Goal: Check status: Check status

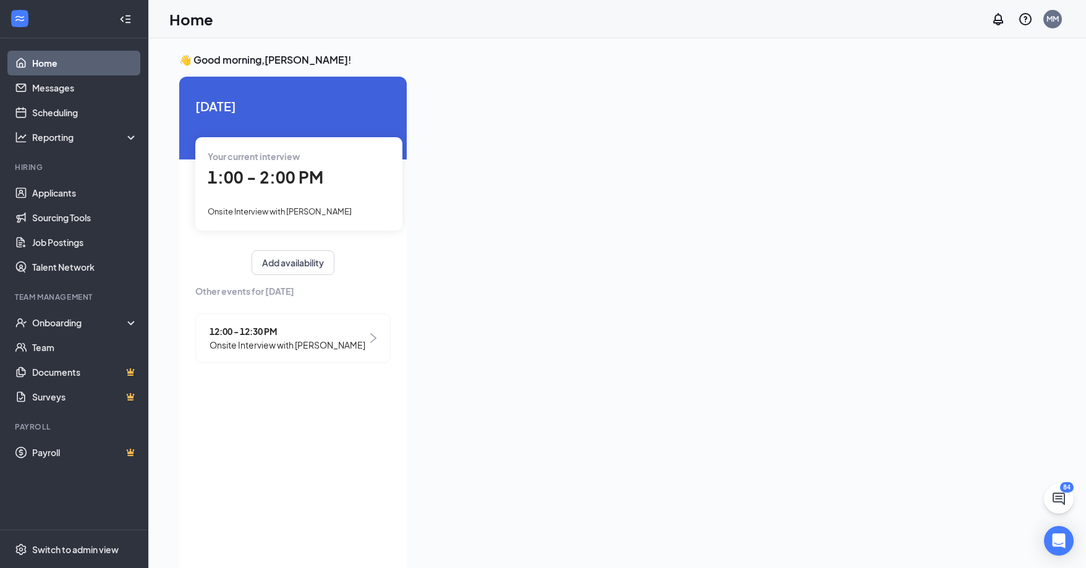
click at [276, 175] on span "1:00 - 2:00 PM" at bounding box center [266, 177] width 116 height 20
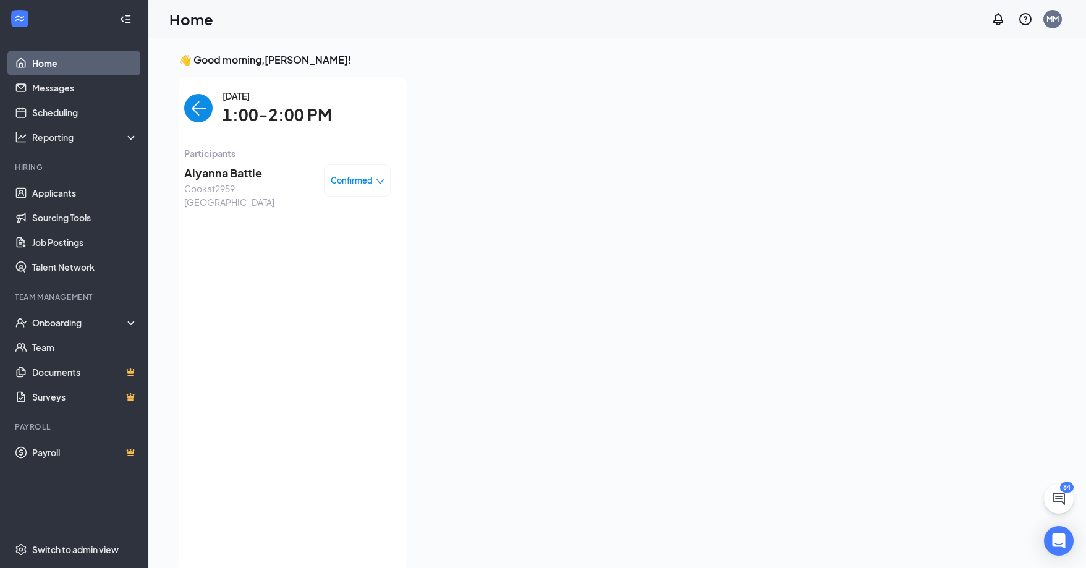
scroll to position [5, 0]
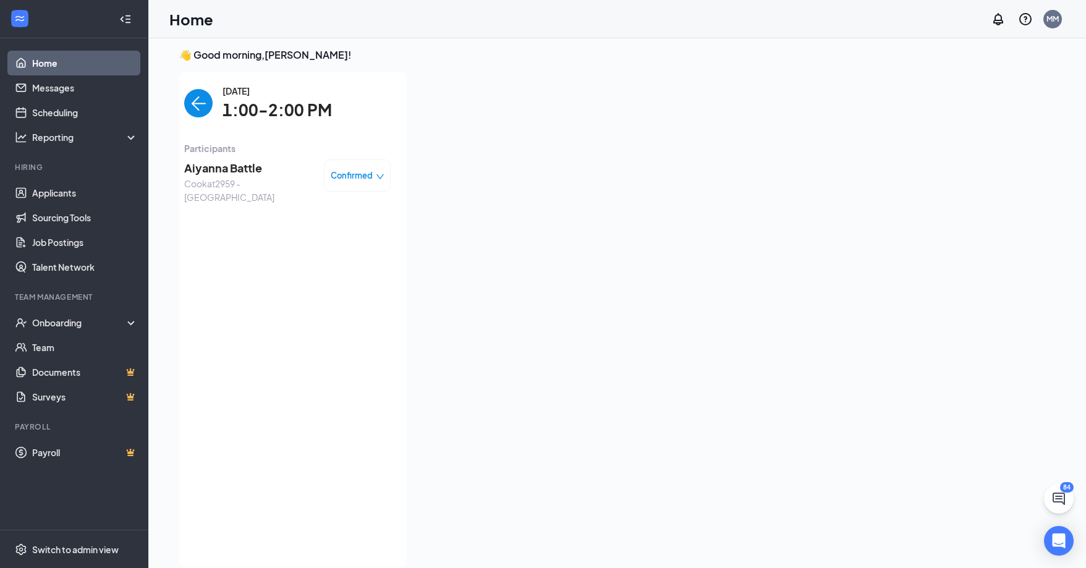
click at [365, 172] on span "Confirmed" at bounding box center [352, 175] width 42 height 12
click at [211, 215] on div "[DATE] 1:00-2:00 PM Participants Aiyanna Battle Cook at 2959 - [GEOGRAPHIC_DATA]" at bounding box center [287, 320] width 206 height 472
click at [244, 156] on div "Aiyanna Battle Cook at 2959 - [GEOGRAPHIC_DATA] Confirmed" at bounding box center [287, 181] width 206 height 53
click at [262, 96] on span "[DATE]" at bounding box center [277, 91] width 109 height 14
click at [90, 194] on link "Applicants" at bounding box center [85, 193] width 106 height 25
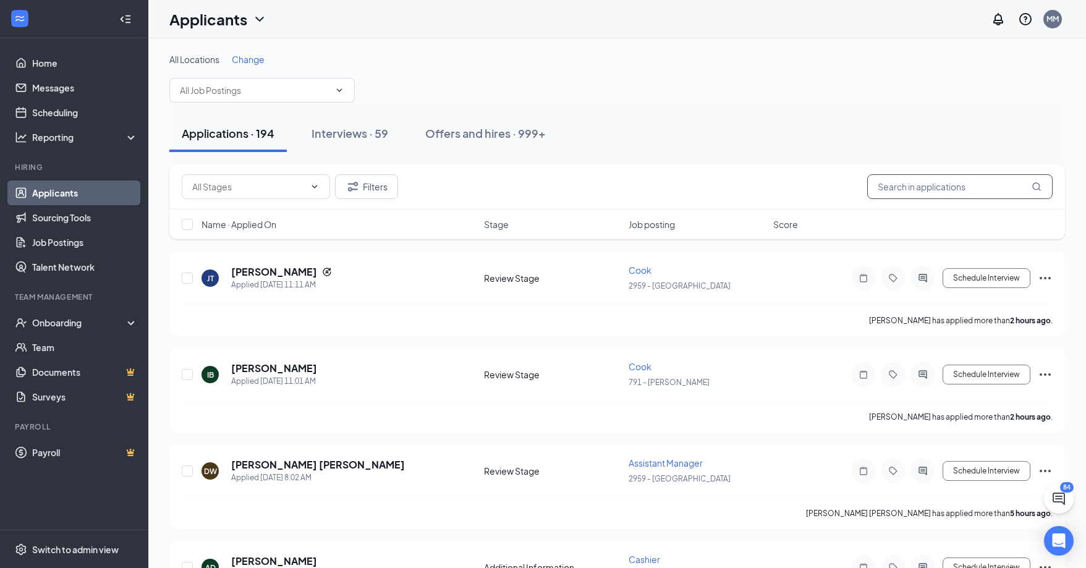
click at [927, 189] on input "text" at bounding box center [959, 186] width 185 height 25
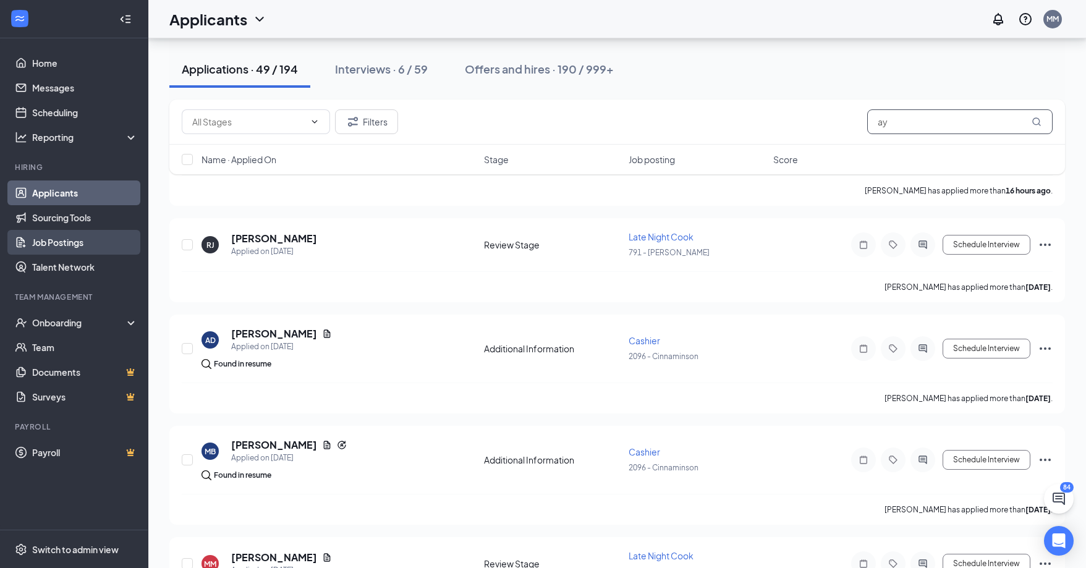
scroll to position [62, 0]
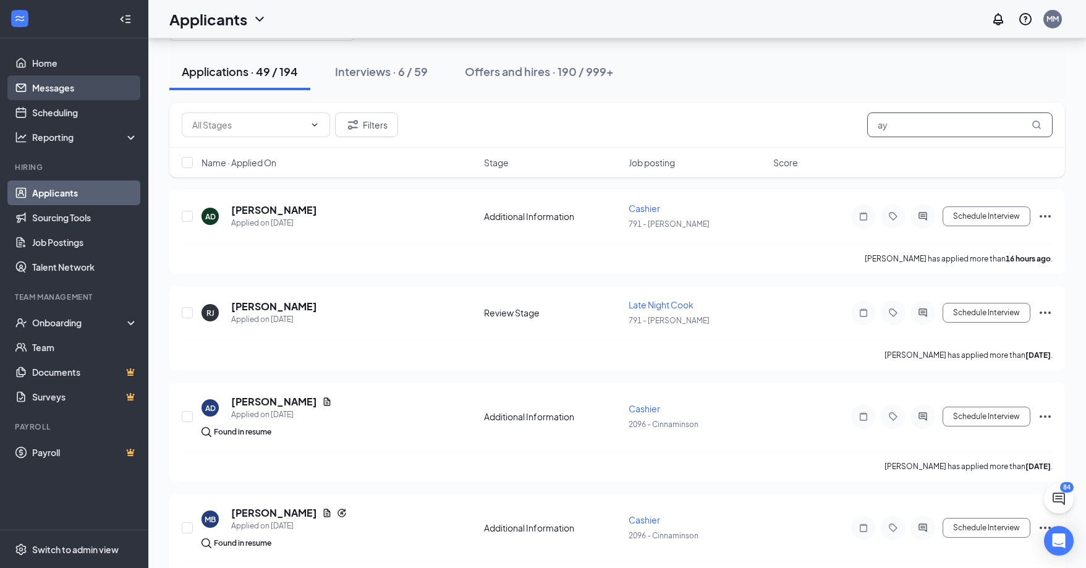
type input "ay"
click at [78, 91] on link "Messages" at bounding box center [85, 87] width 106 height 25
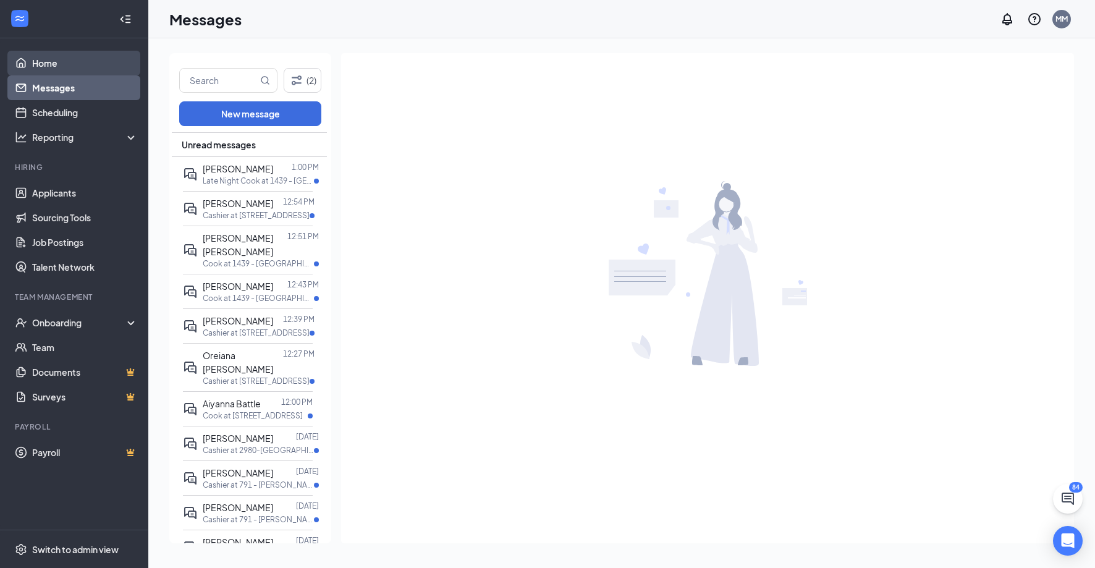
click at [85, 64] on link "Home" at bounding box center [85, 63] width 106 height 25
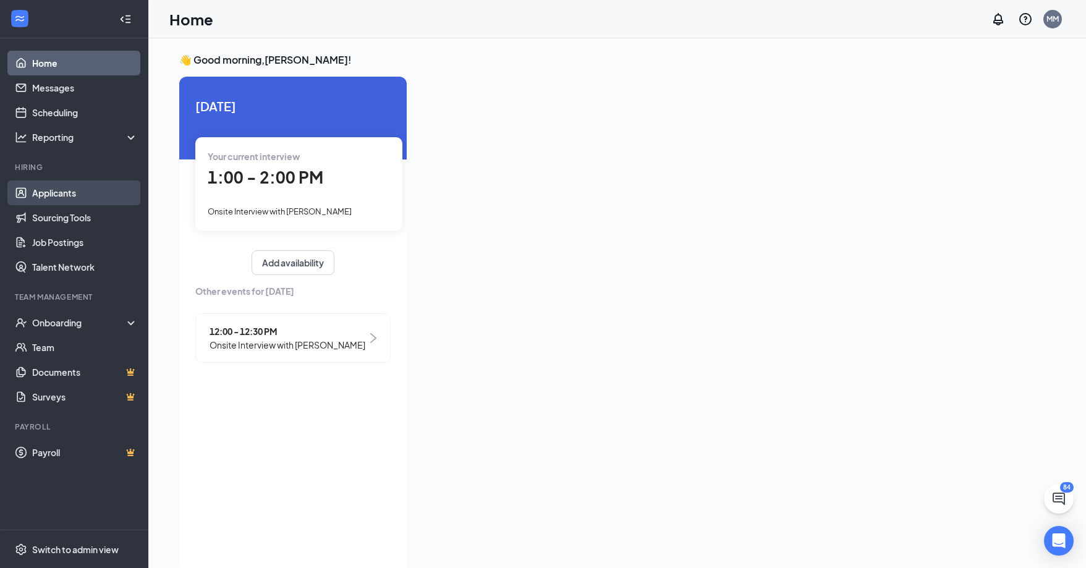
click at [84, 193] on link "Applicants" at bounding box center [85, 193] width 106 height 25
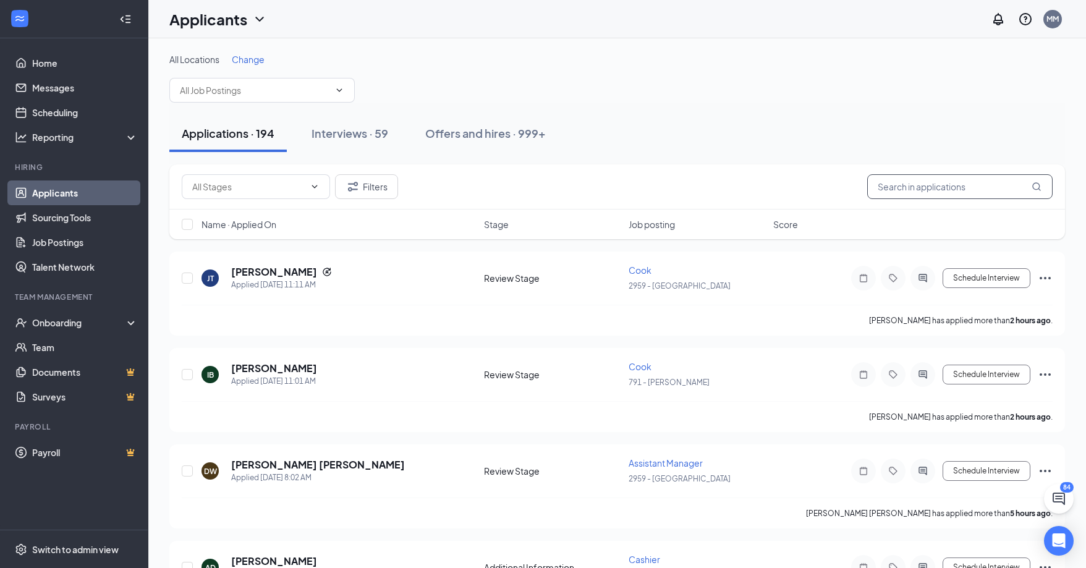
click at [905, 186] on input "text" at bounding box center [959, 186] width 185 height 25
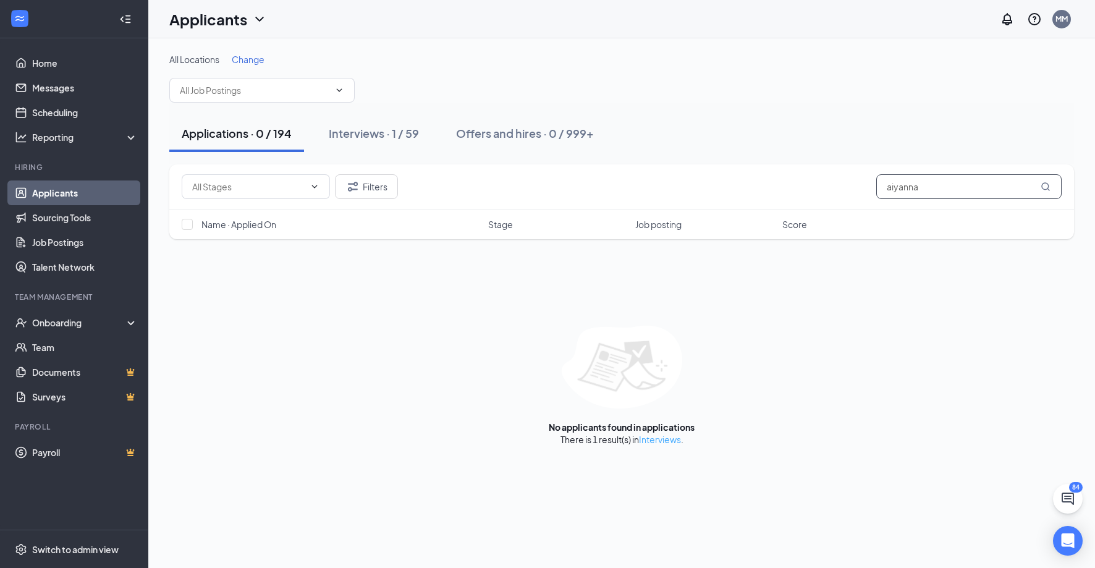
type input "aiyanna"
click at [665, 443] on link "Interviews" at bounding box center [660, 439] width 42 height 11
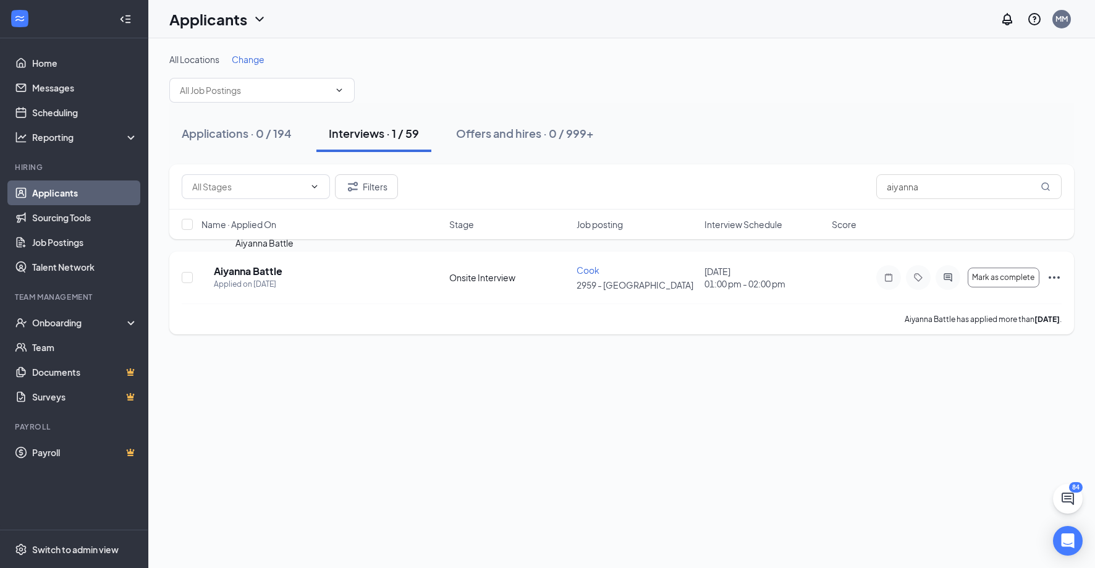
click at [263, 268] on h5 "Aiyanna Battle" at bounding box center [248, 272] width 69 height 14
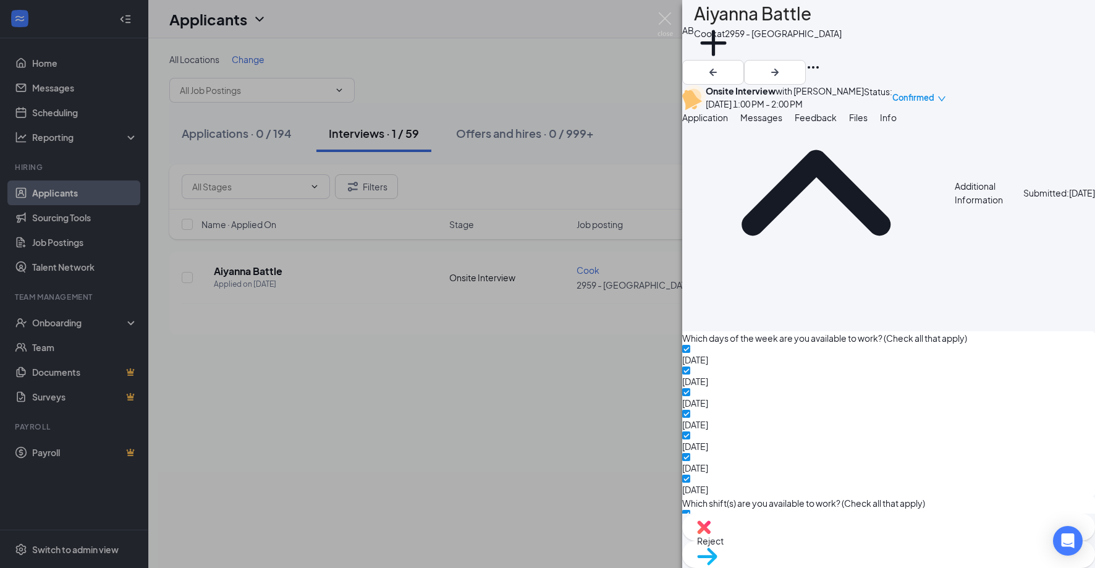
scroll to position [906, 0]
